Goal: Navigation & Orientation: Understand site structure

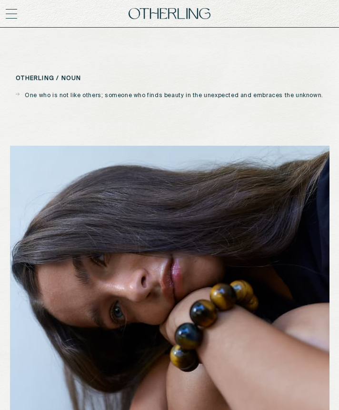
click at [17, 15] on icon at bounding box center [11, 13] width 11 height 11
